Goal: Find specific page/section: Find specific page/section

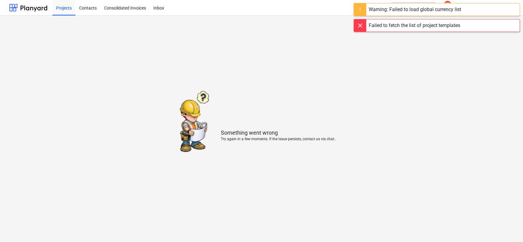
click at [357, 24] on div at bounding box center [360, 25] width 12 height 12
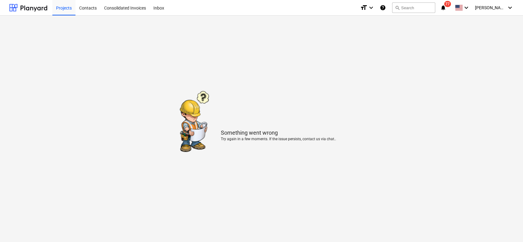
click at [334, 28] on main "Something went wrong Try again in a few moments. If the issue persists, contact…" at bounding box center [261, 129] width 523 height 227
click at [68, 6] on div "Projects" at bounding box center [63, 8] width 23 height 16
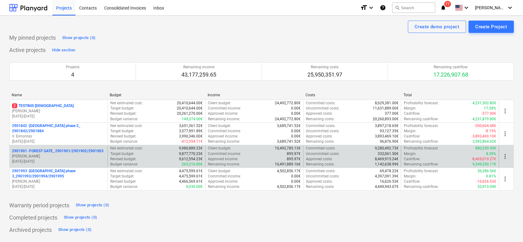
click at [92, 161] on p "[DATE] - [DATE]" at bounding box center [58, 161] width 93 height 5
